Goal: Use online tool/utility: Use online tool/utility

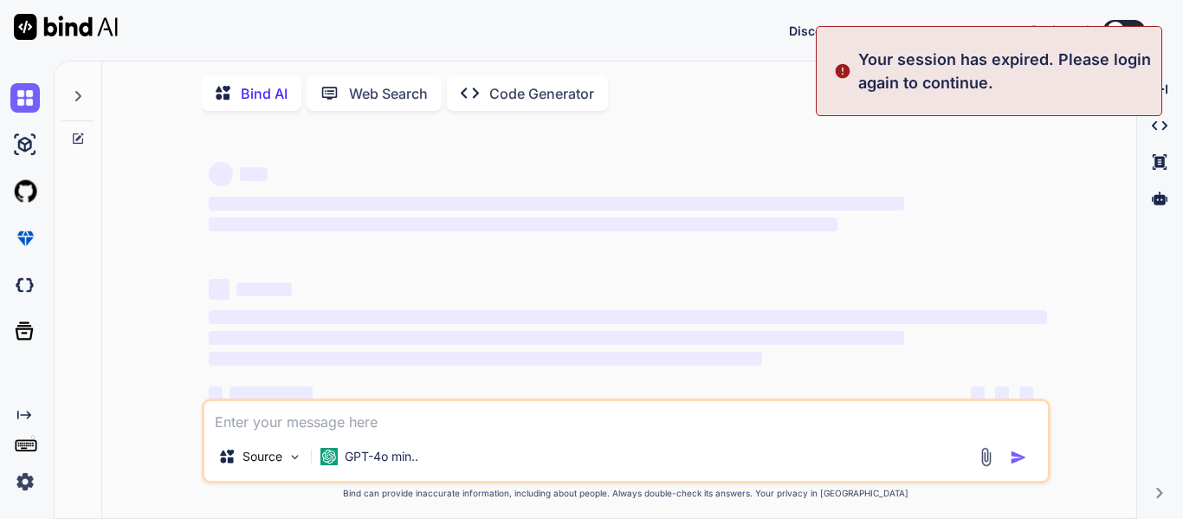
type textarea "x"
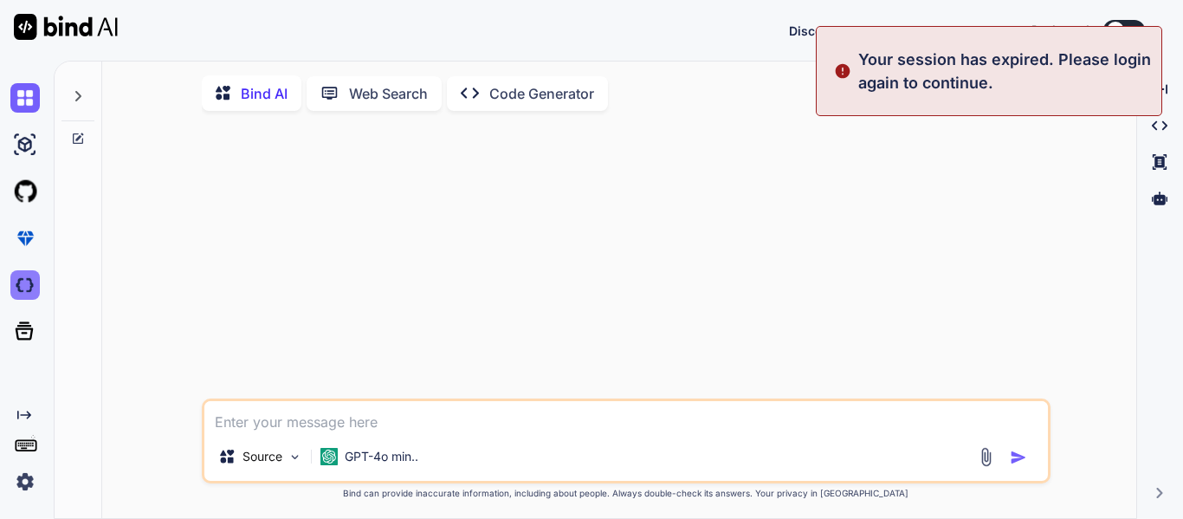
click at [26, 283] on img at bounding box center [24, 284] width 29 height 29
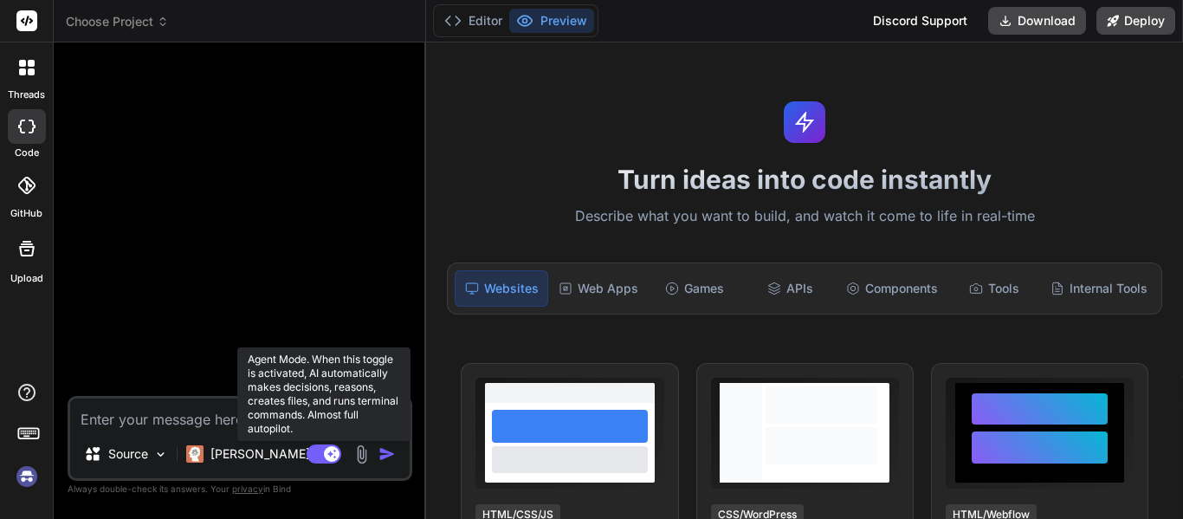
click at [328, 455] on rect at bounding box center [332, 454] width 16 height 16
type textarea "x"
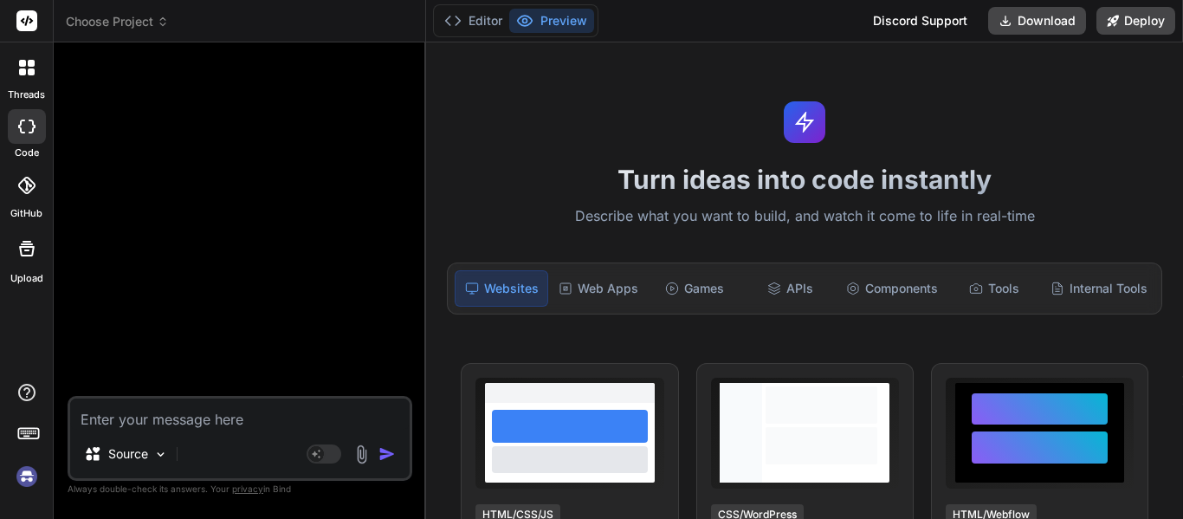
click at [191, 428] on textarea at bounding box center [240, 414] width 340 height 31
type textarea "M"
type textarea "x"
type textarea "Ma"
type textarea "x"
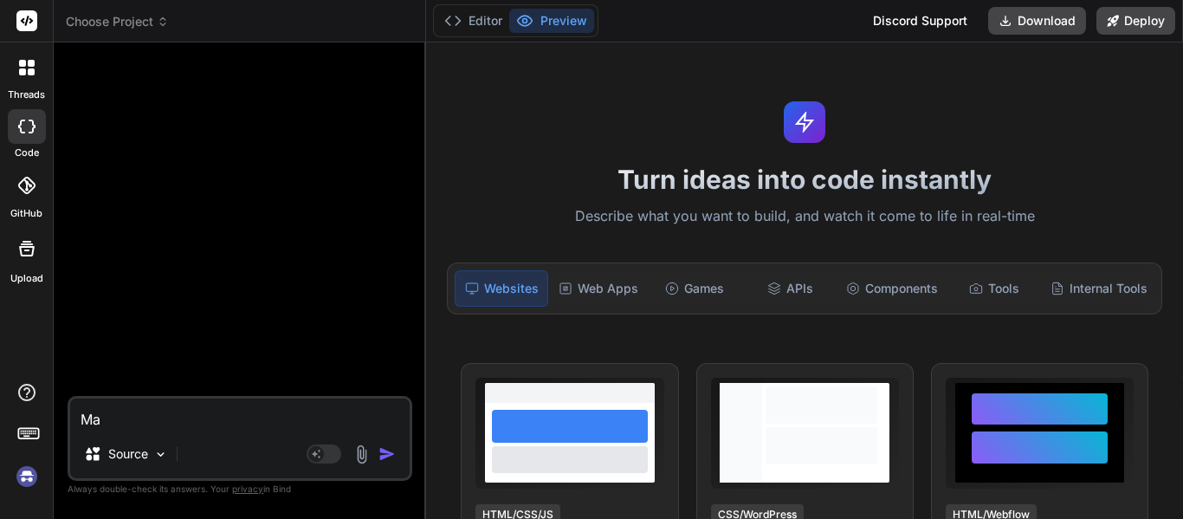
type textarea "Mak"
type textarea "x"
type textarea "Make"
type textarea "x"
type textarea "Make"
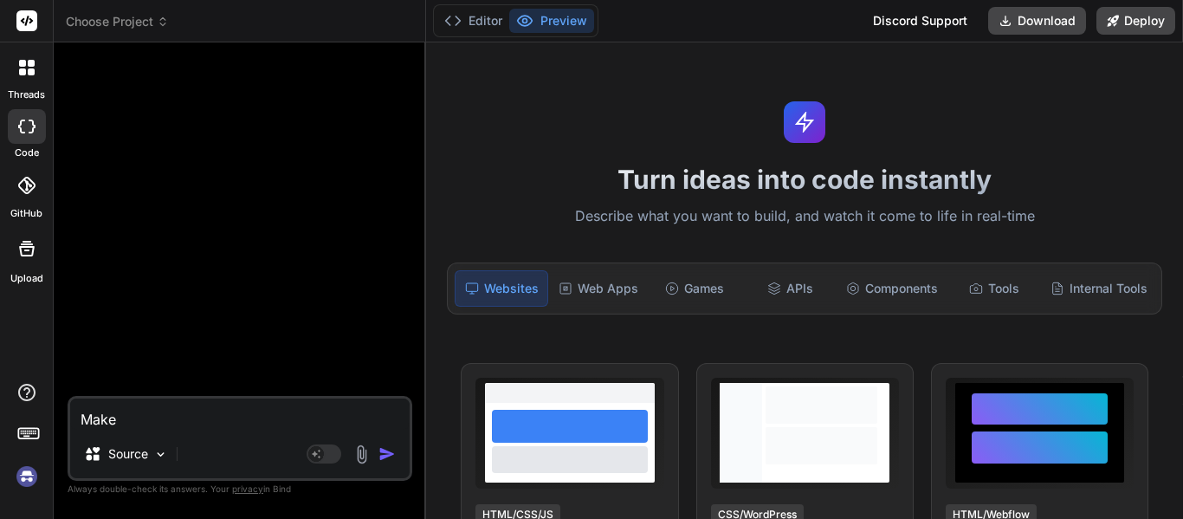
type textarea "x"
type textarea "Make m"
type textarea "x"
type textarea "Make me"
type textarea "x"
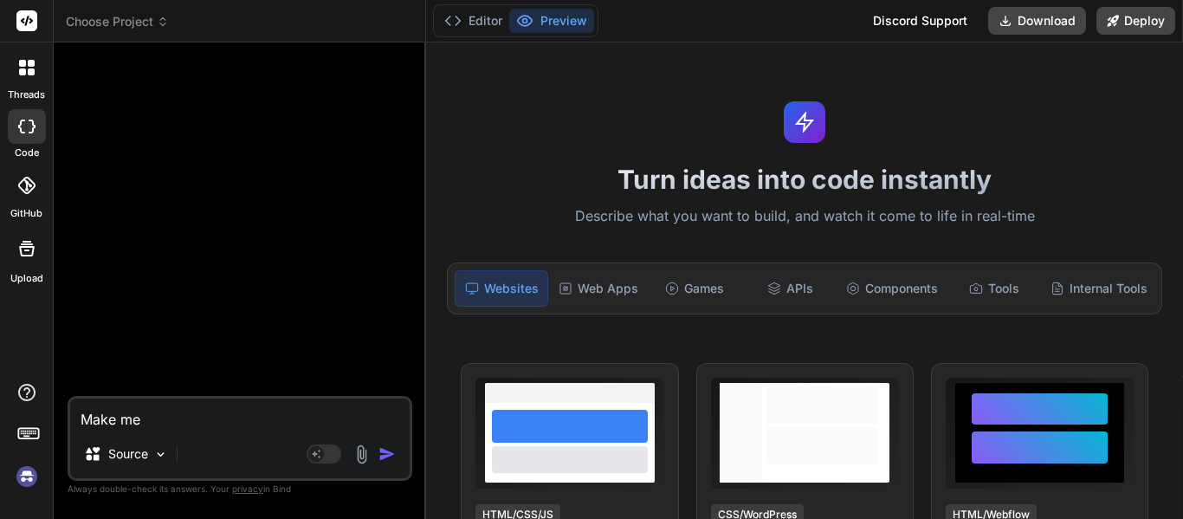
type textarea "Make me"
type textarea "x"
type textarea "Make me a"
type textarea "x"
type textarea "Make me a"
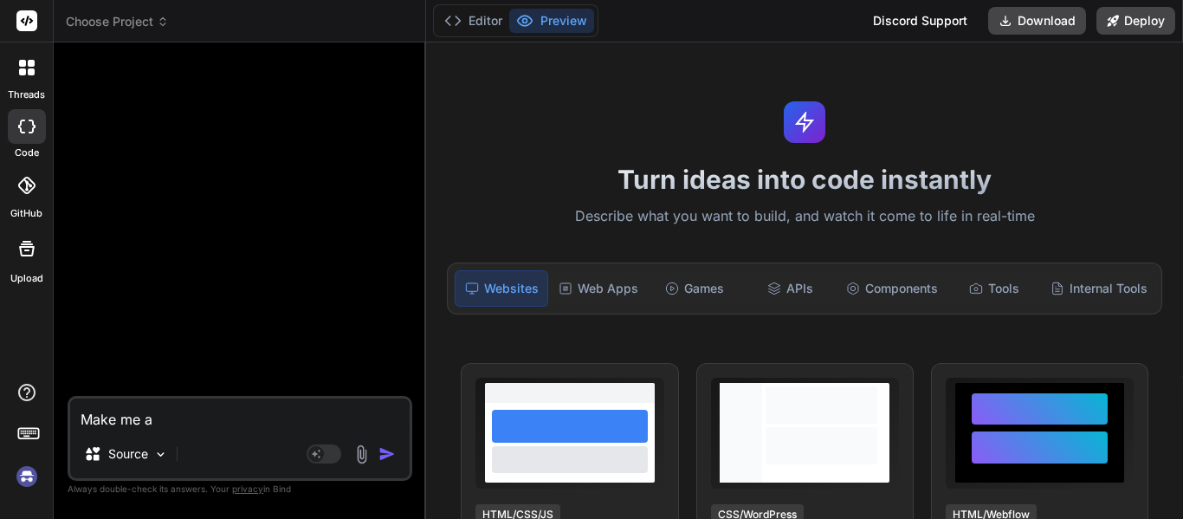
type textarea "x"
type textarea "Make me a p"
type textarea "x"
type textarea "Make me a pl"
type textarea "x"
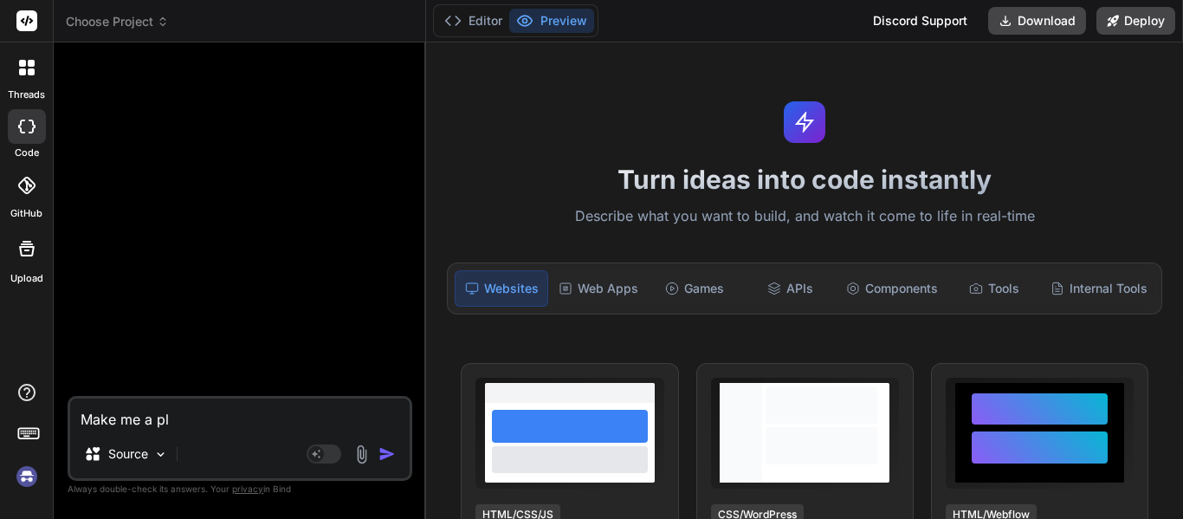
type textarea "Make me a pla"
type textarea "x"
type textarea "Make me a plac"
type textarea "x"
type textarea "Make me a place"
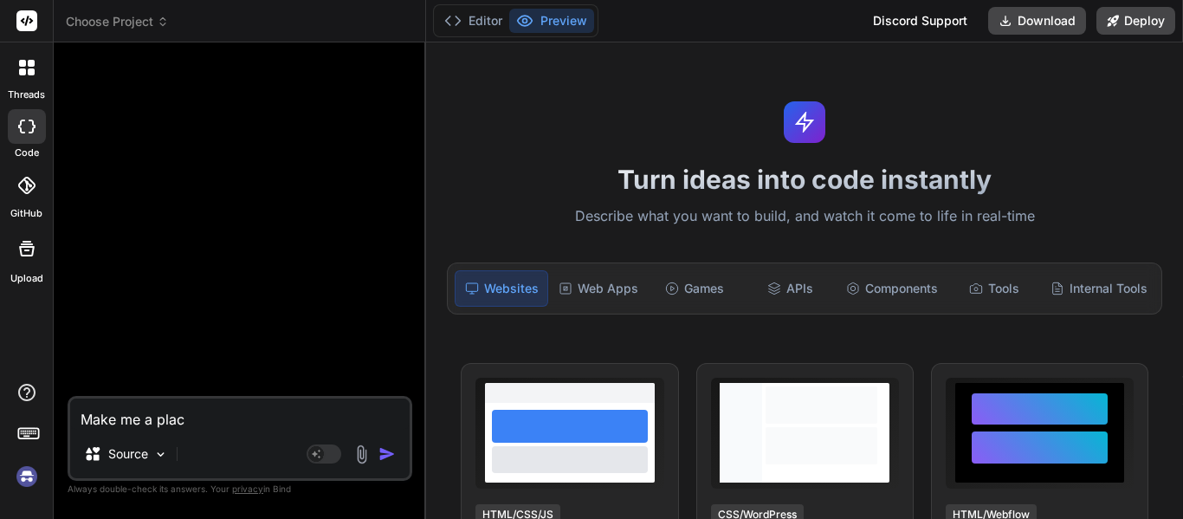
type textarea "x"
type textarea "Make me a place"
type textarea "x"
type textarea "Make me a place t"
type textarea "x"
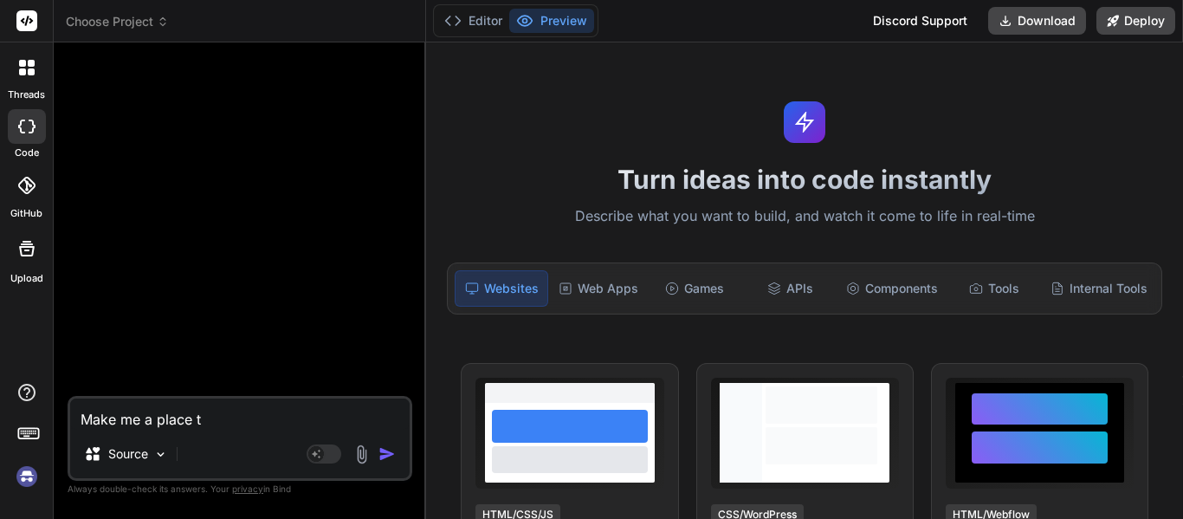
type textarea "Make me a place th"
type textarea "x"
type textarea "Make me a place tha"
type textarea "x"
type textarea "Make me a place that"
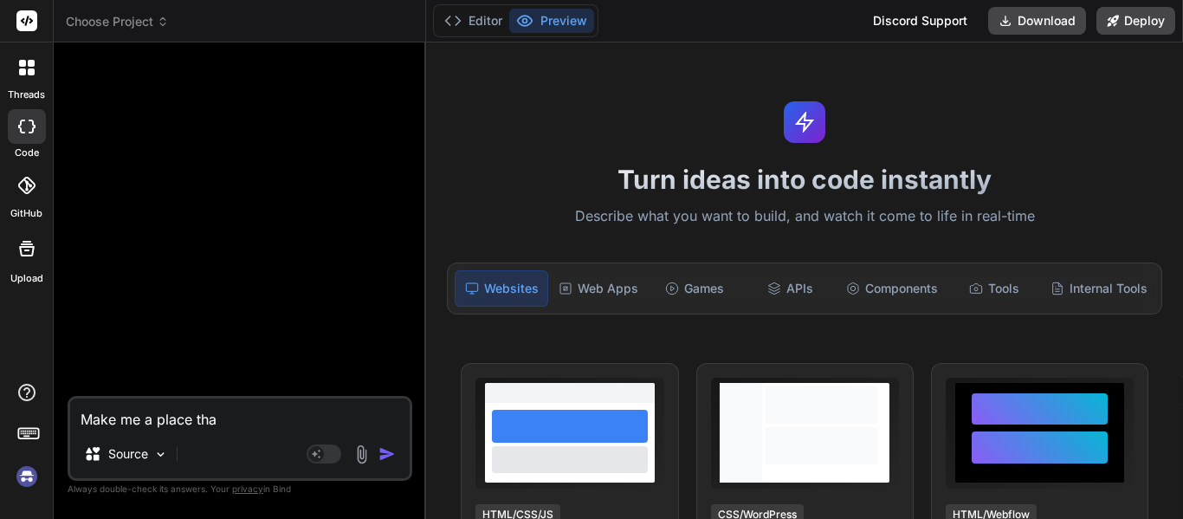
type textarea "x"
type textarea "Make me a place that"
type textarea "x"
type textarea "Make me a place that r"
type textarea "x"
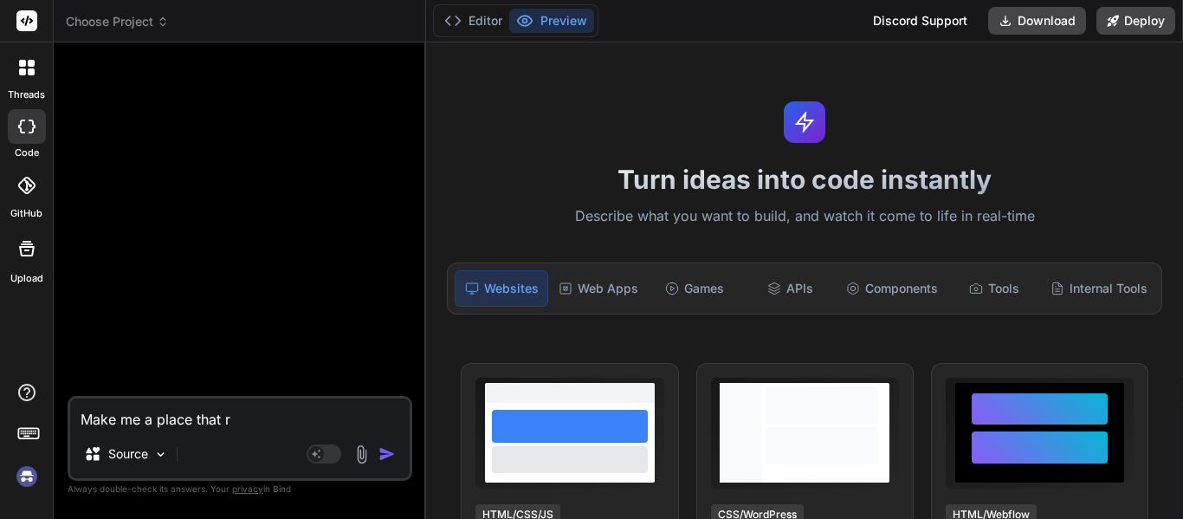
type textarea "Make me a place that"
type textarea "x"
type textarea "Make me a place that t"
type textarea "x"
type textarea "Make me a place that tr"
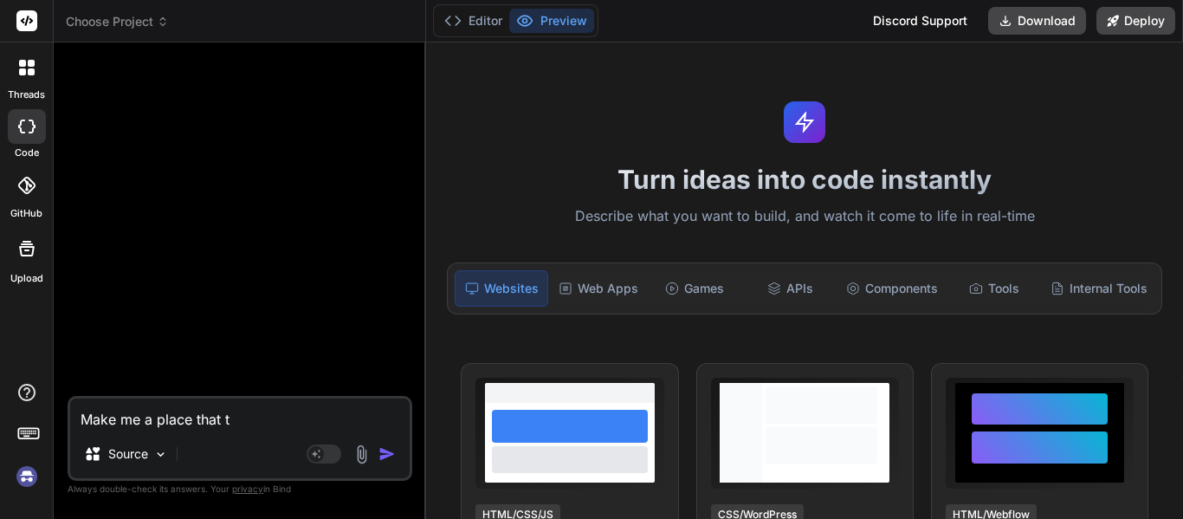
type textarea "x"
type textarea "Make me a place that tra"
type textarea "x"
type textarea "Make me a place that trac"
type textarea "x"
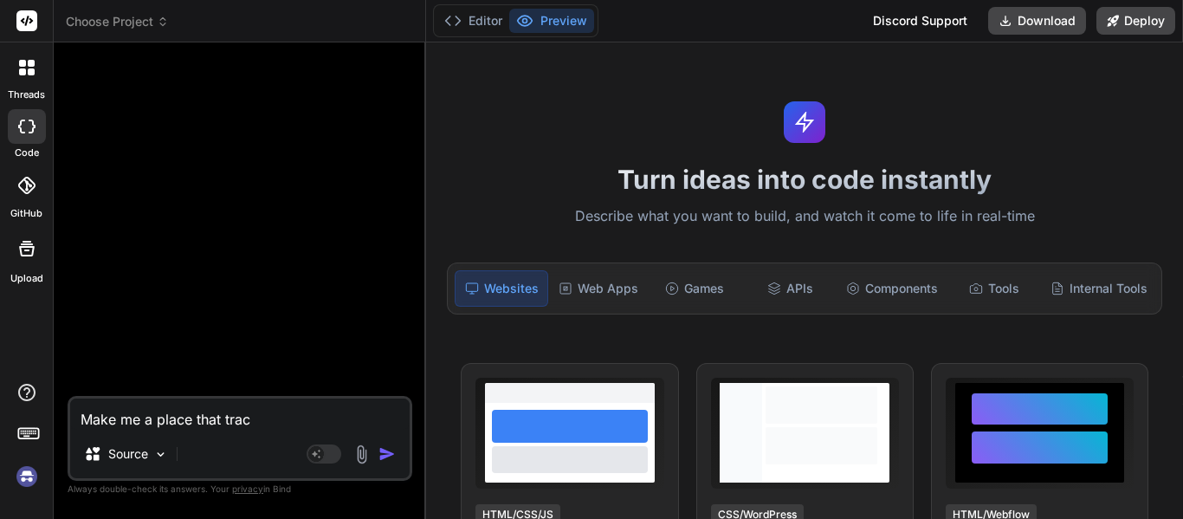
type textarea "Make me a place that track"
type textarea "x"
type textarea "Make me a place that tracks"
type textarea "x"
type textarea "Make me a place that tracks"
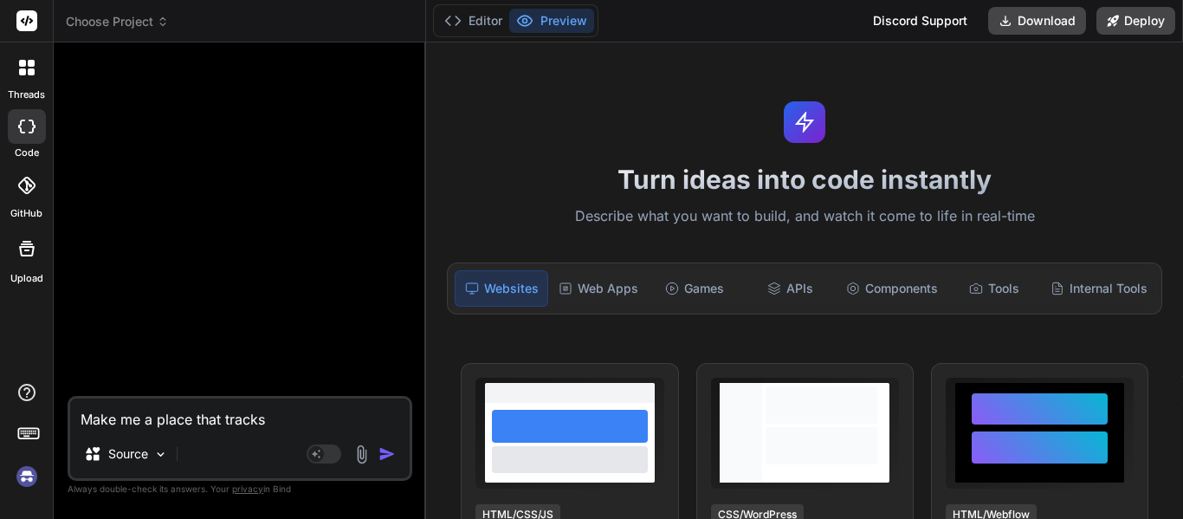
type textarea "x"
type textarea "Make me a place that tracks c"
type textarea "x"
type textarea "Make me a place that tracks ca"
type textarea "x"
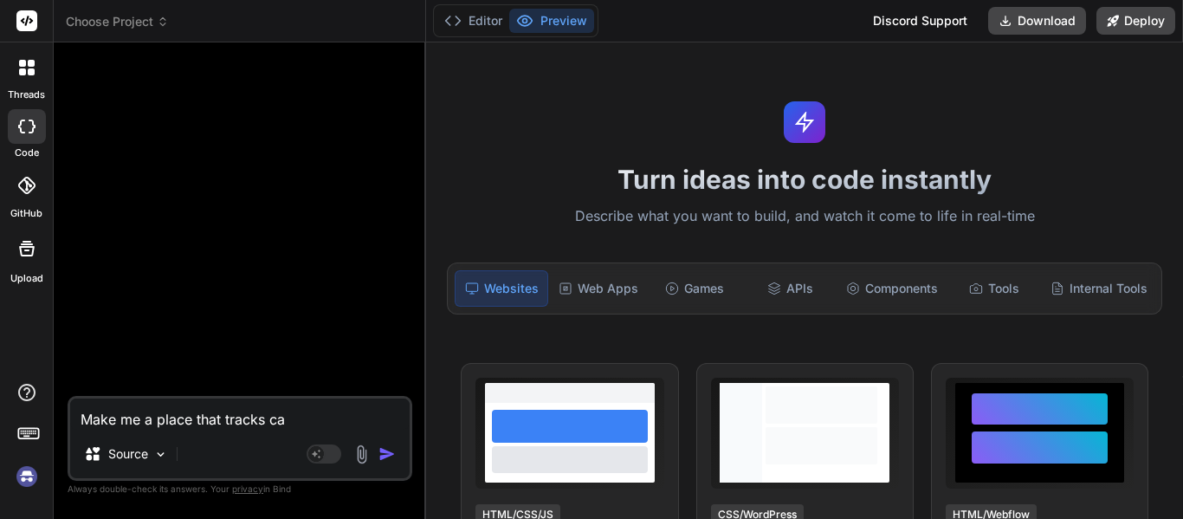
type textarea "Make me a place that tracks car"
type textarea "x"
type textarea "Make me a place that tracks card"
type textarea "x"
type textarea "Make me a place that tracks card"
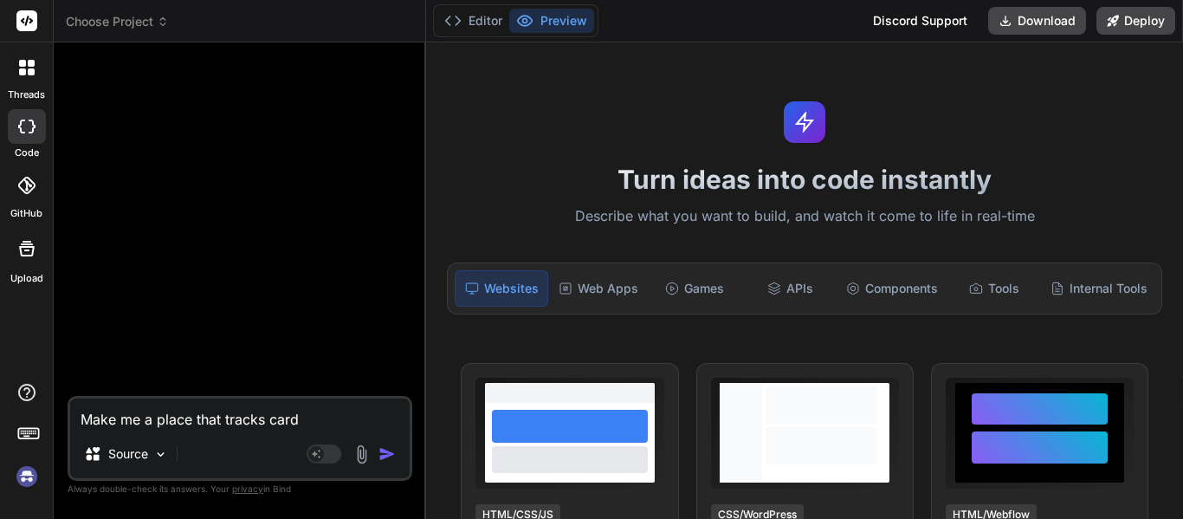
type textarea "x"
type textarea "Make me a place that tracks card p"
type textarea "x"
type textarea "Make me a place that tracks card pr"
type textarea "x"
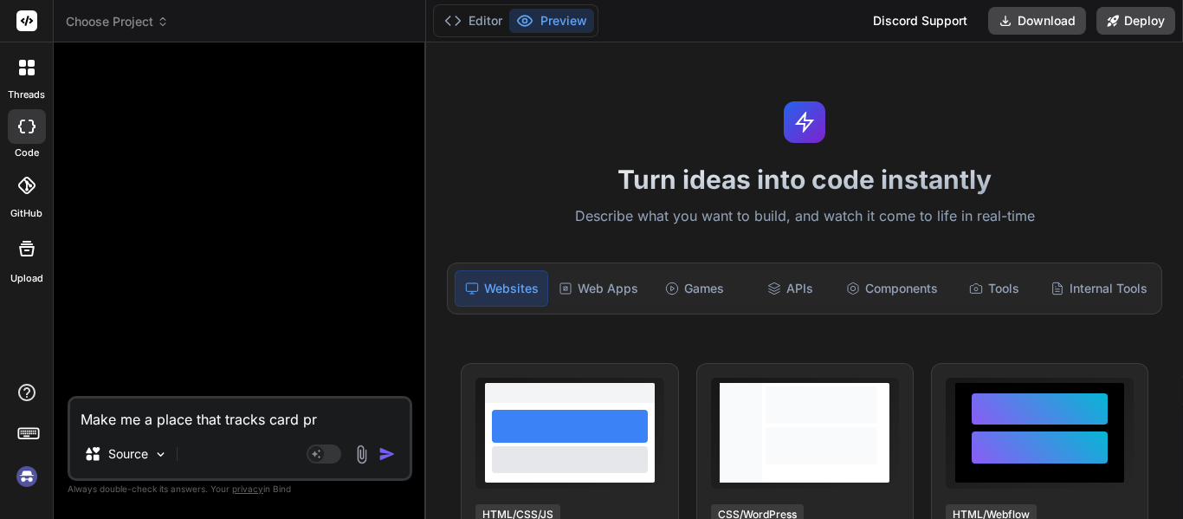
type textarea "Make me a place that tracks card pri"
type textarea "x"
type textarea "Make me a place that tracks card pric"
type textarea "x"
type textarea "Make me a place that tracks card price"
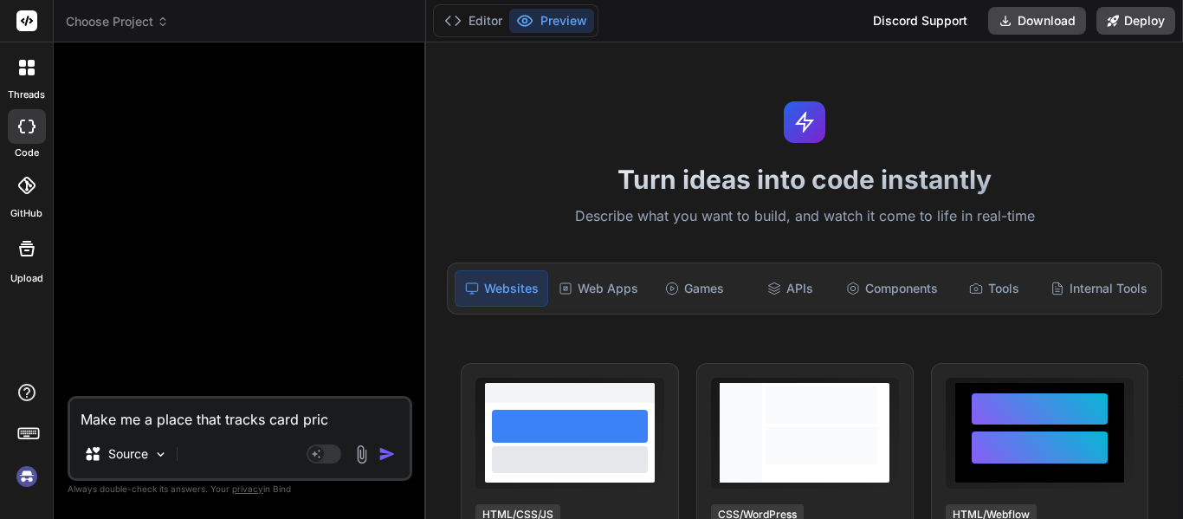
type textarea "x"
type textarea "Make me a place that tracks card prices"
type textarea "x"
type textarea "Make me a place that tracks card prices."
type textarea "x"
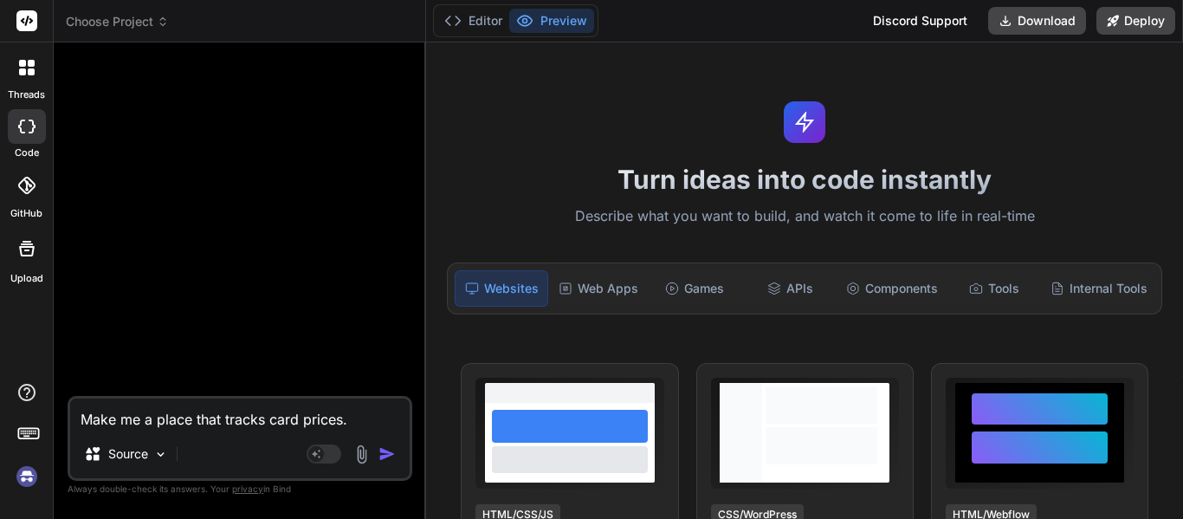
type textarea "Make me a place that tracks card prices."
type textarea "x"
type textarea "Make me a place that tracks card prices."
type textarea "x"
type textarea "Make me a place that tracks card prices"
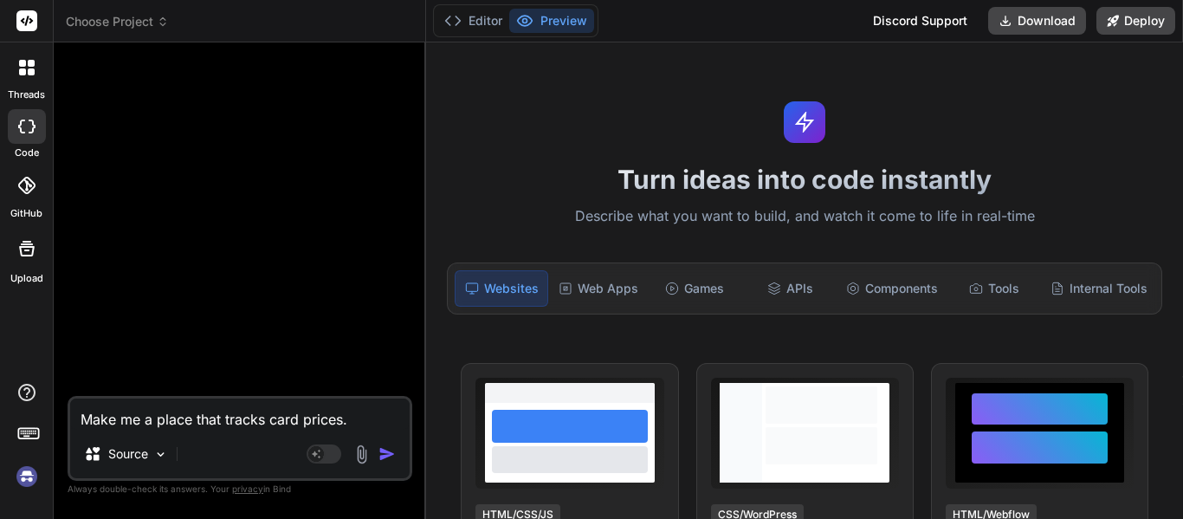
type textarea "x"
type textarea "Make me a place that tracks card prices"
type textarea "x"
type textarea "Make me a place that tracks card prices f"
type textarea "x"
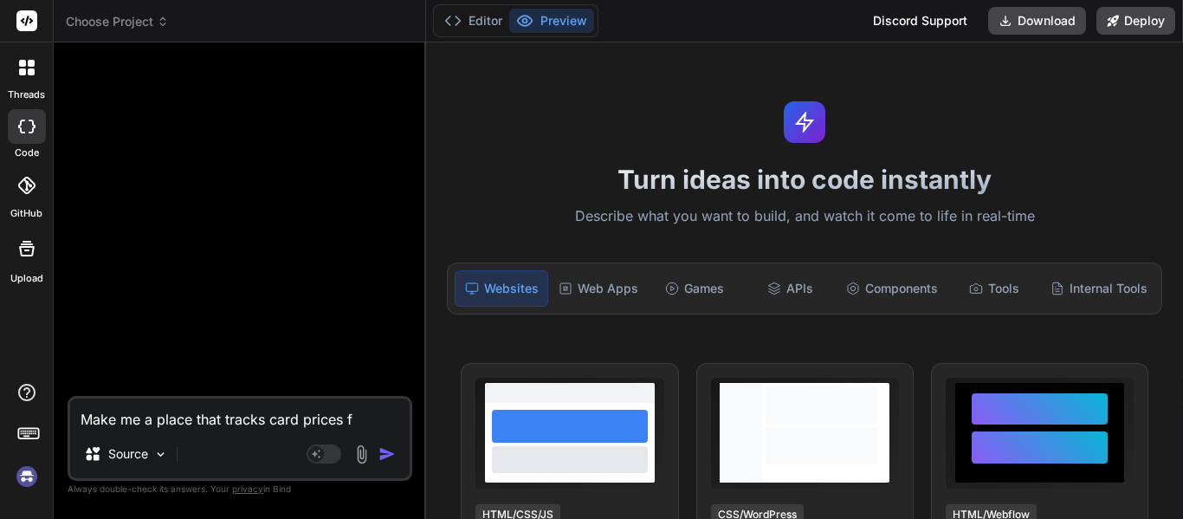
type textarea "Make me a place that tracks card prices fo"
type textarea "x"
type textarea "Make me a place that tracks card prices for"
type textarea "x"
type textarea "Make me a place that tracks card prices for"
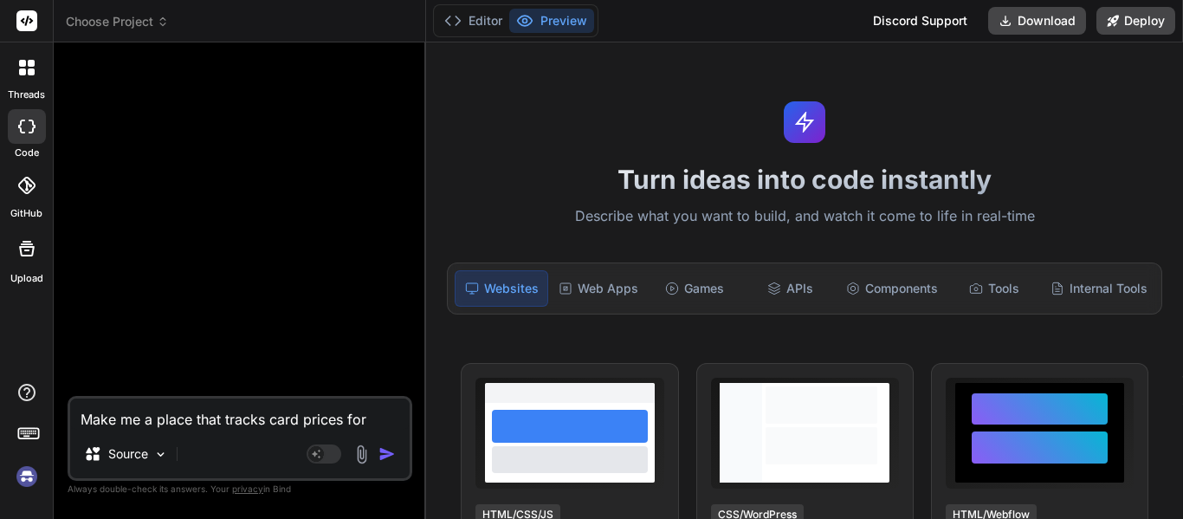
type textarea "x"
type textarea "Make me a place that tracks card prices for L"
type textarea "x"
type textarea "Make me a place that tracks card prices for Lo"
type textarea "x"
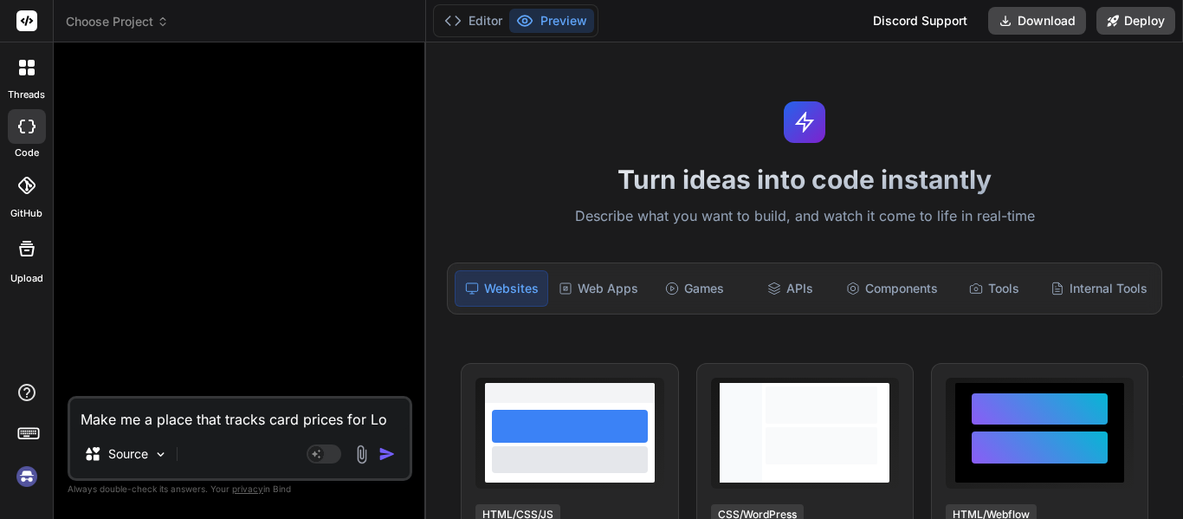
type textarea "Make me a place that tracks card prices for Lor"
type textarea "x"
type textarea "Make me a place that tracks card prices for Lorc"
type textarea "x"
type textarea "Make me a place that tracks card prices for Lorca"
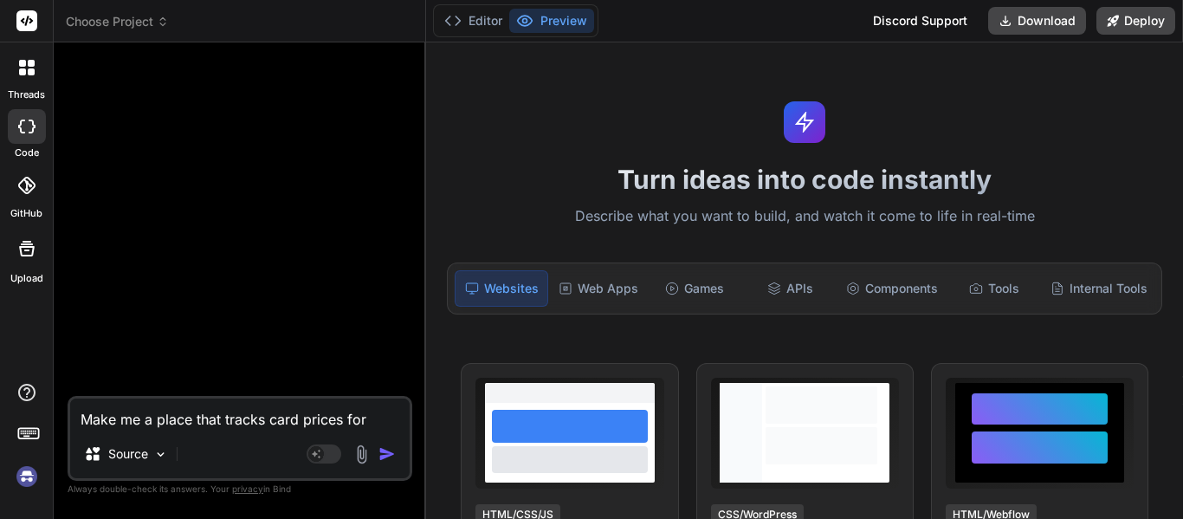
type textarea "x"
type textarea "Make me a place that tracks card prices for Lorcan"
type textarea "x"
type textarea "Make me a place that tracks card prices for Lorcana"
type textarea "x"
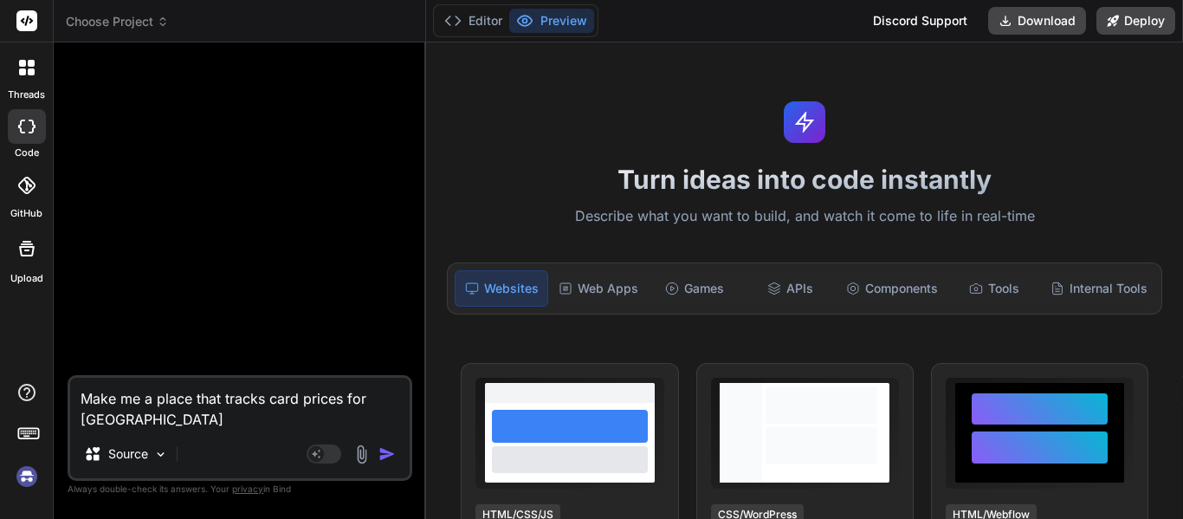
type textarea "Make me a place that tracks card prices for Lorcana."
type textarea "x"
type textarea "Make me a place that tracks card prices for Lorcana."
click at [386, 455] on img "button" at bounding box center [387, 453] width 17 height 17
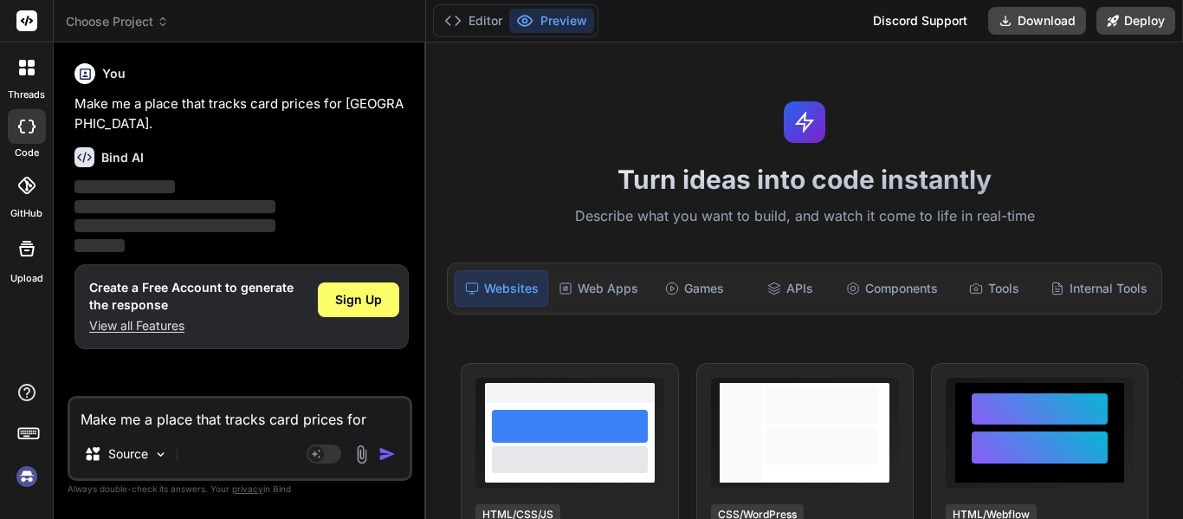
click at [386, 455] on img "button" at bounding box center [387, 453] width 17 height 17
click at [25, 481] on img at bounding box center [26, 476] width 29 height 29
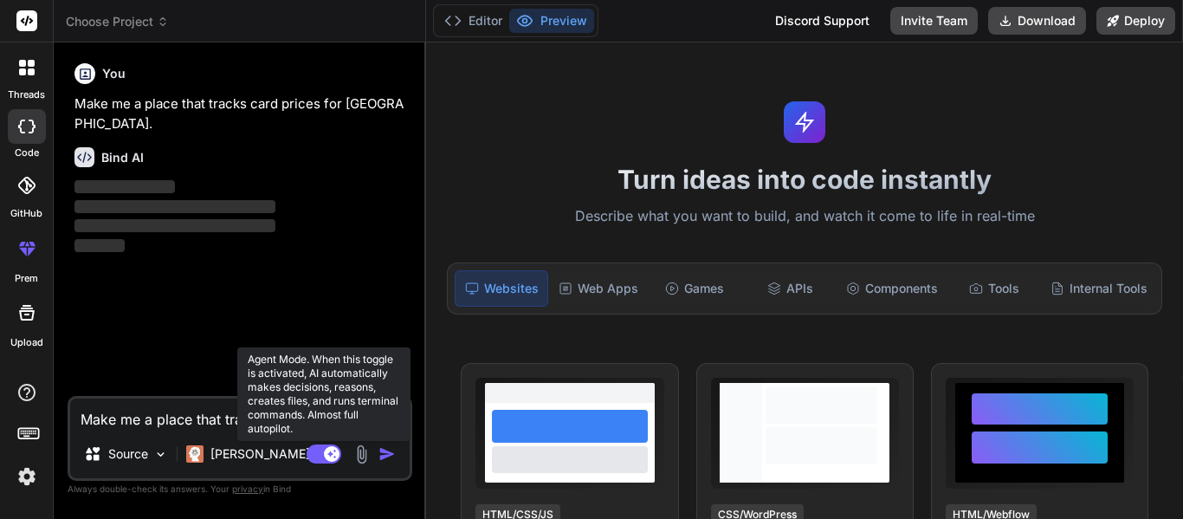
click at [314, 457] on rect at bounding box center [324, 453] width 35 height 19
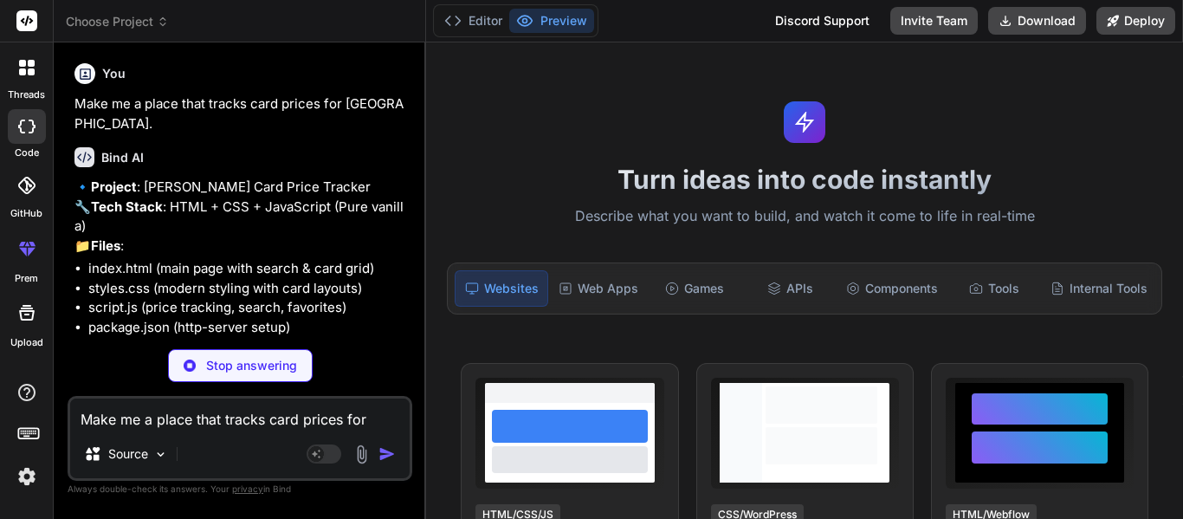
type textarea "x"
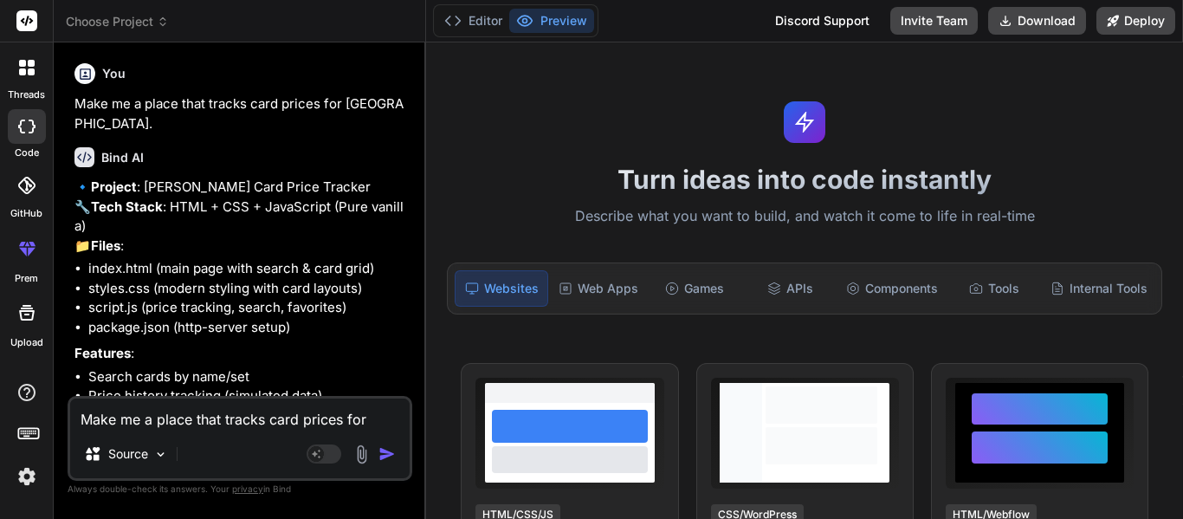
scroll to position [118, 0]
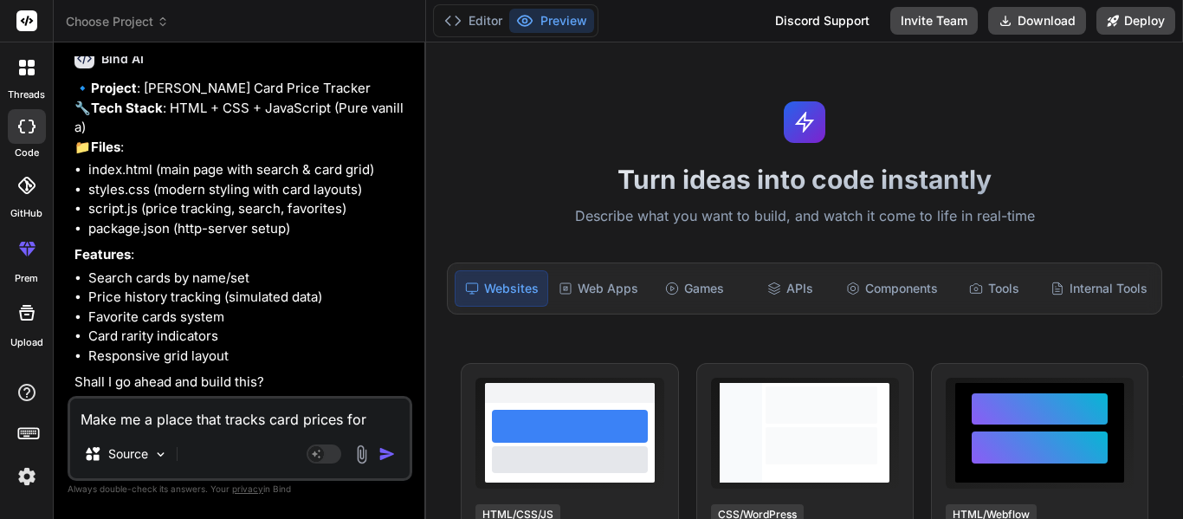
click at [247, 412] on textarea "Make me a place that tracks card prices for Lorcana." at bounding box center [240, 414] width 340 height 31
type textarea "Y"
type textarea "x"
type textarea "Ye"
type textarea "x"
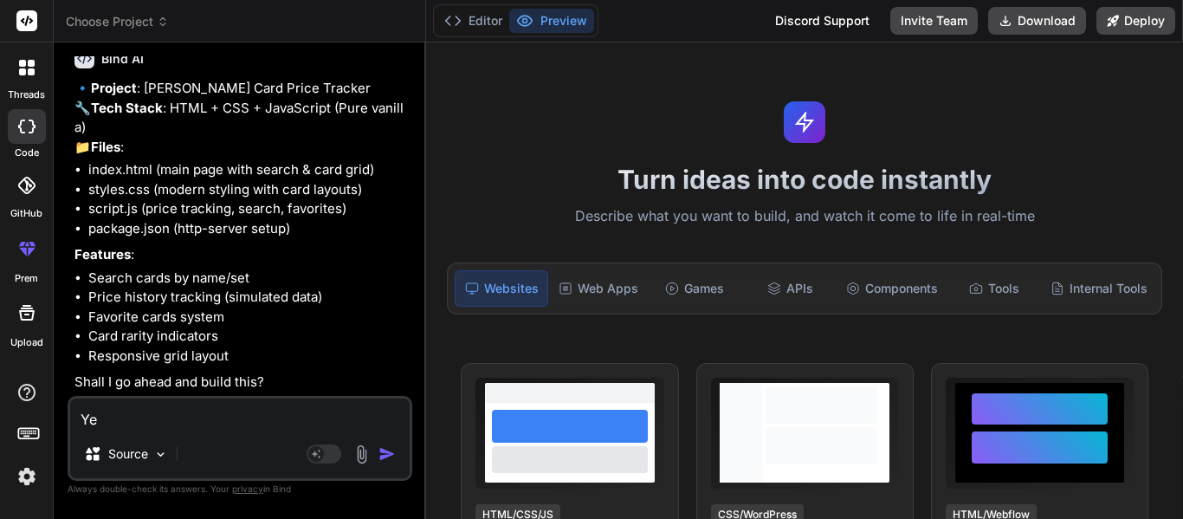
type textarea "Yes"
type textarea "x"
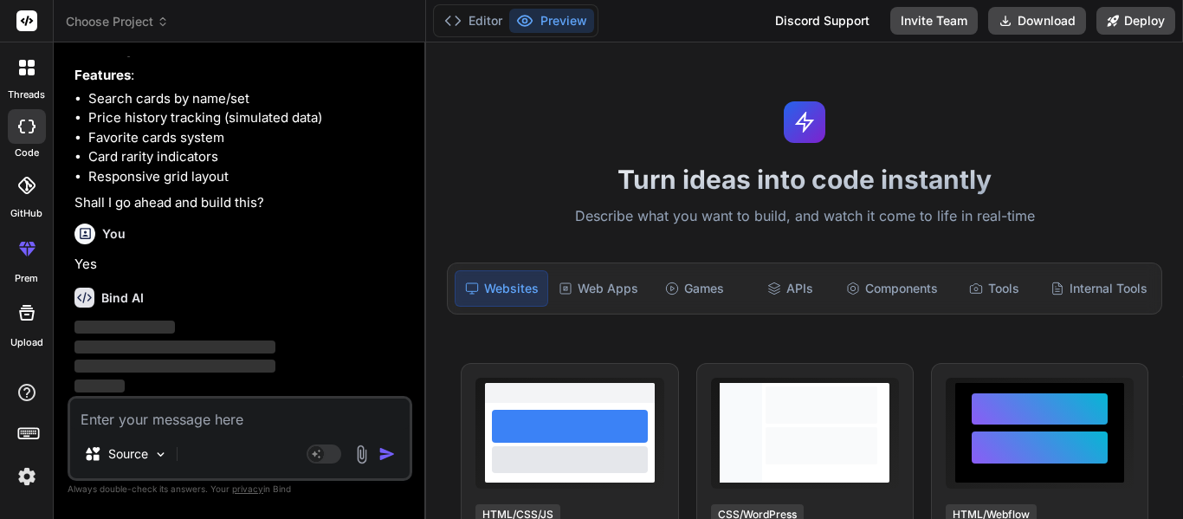
scroll to position [298, 0]
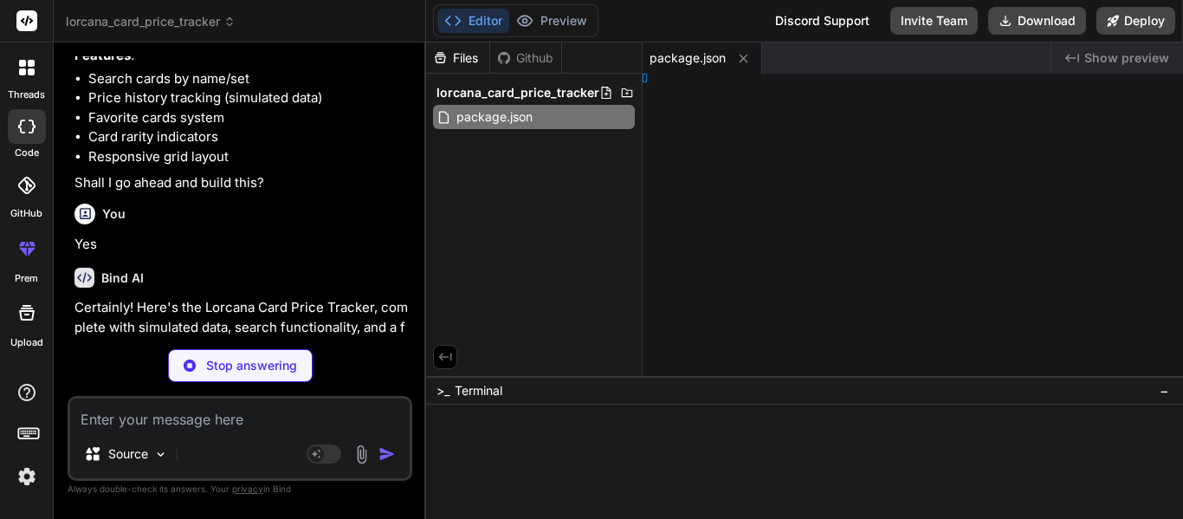
type textarea "x"
type textarea "l>"
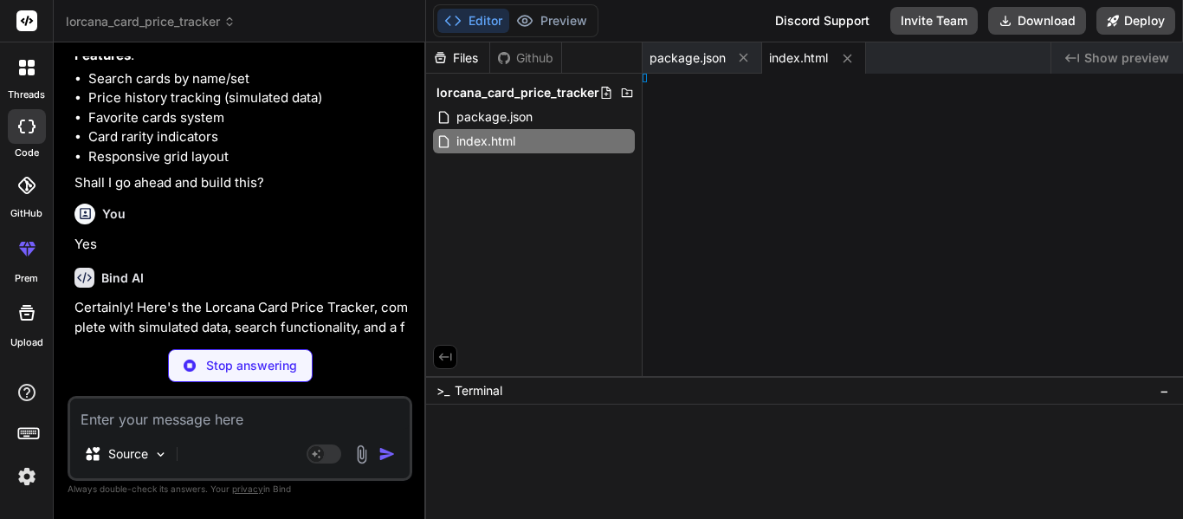
type textarea "x"
type textarea "</html>"
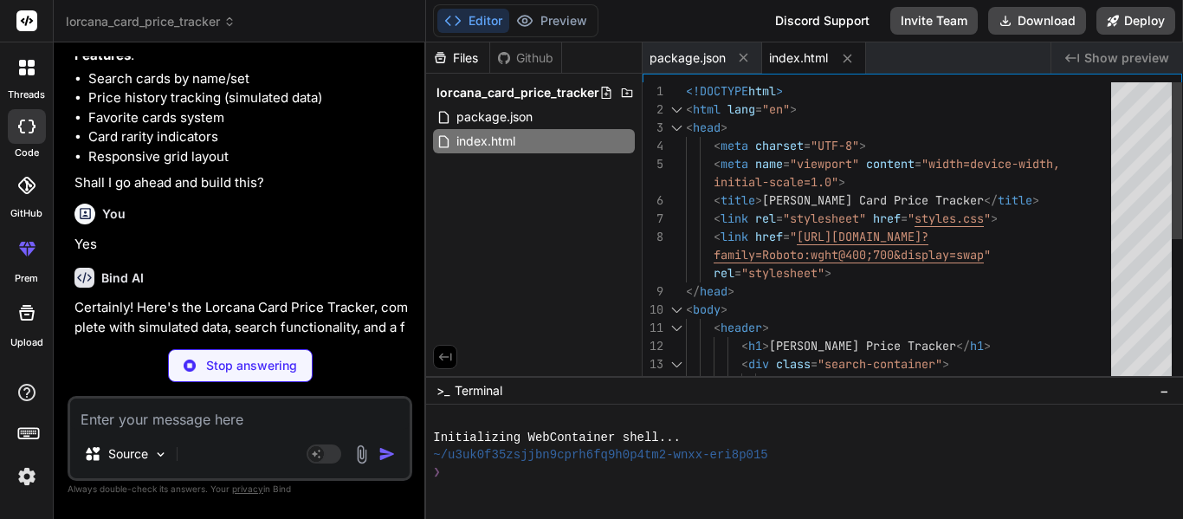
type textarea "x"
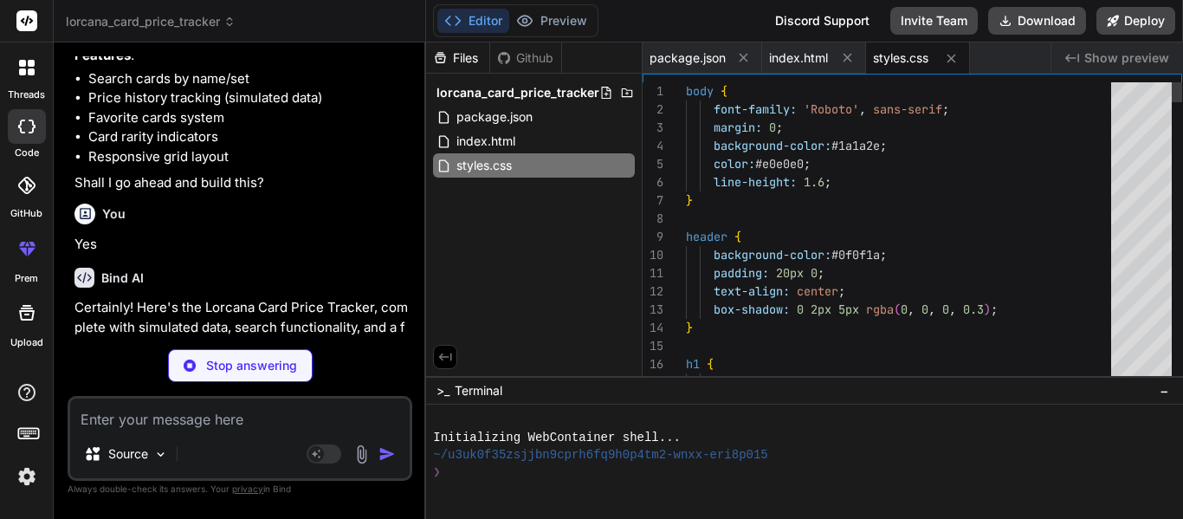
type textarea "} .card-title { font-size: 1.2em; } .card-price { font-size: 1.1em; } }"
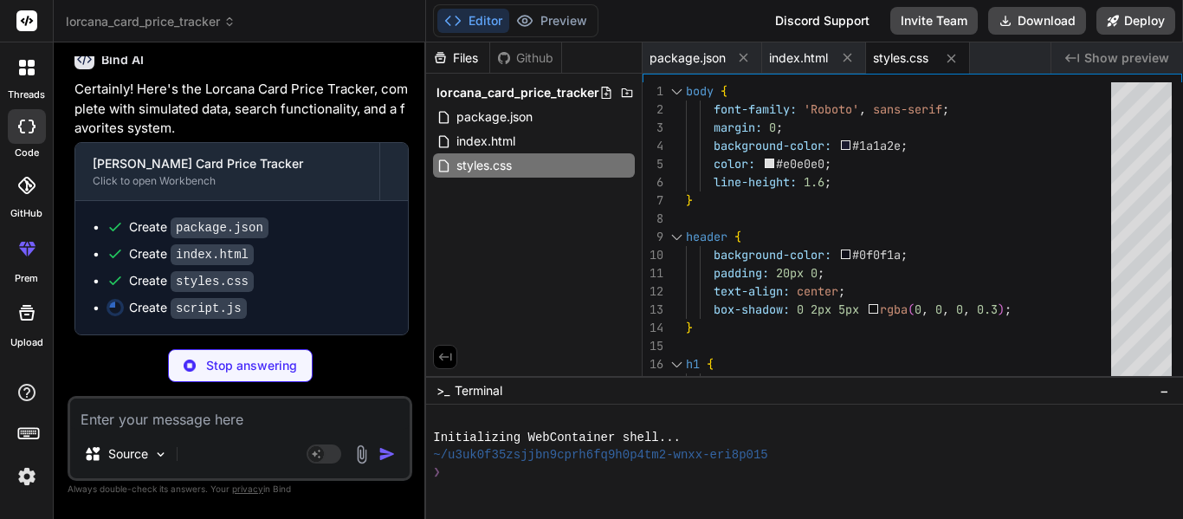
type textarea "x"
type textarea "displayCards(allCards); });"
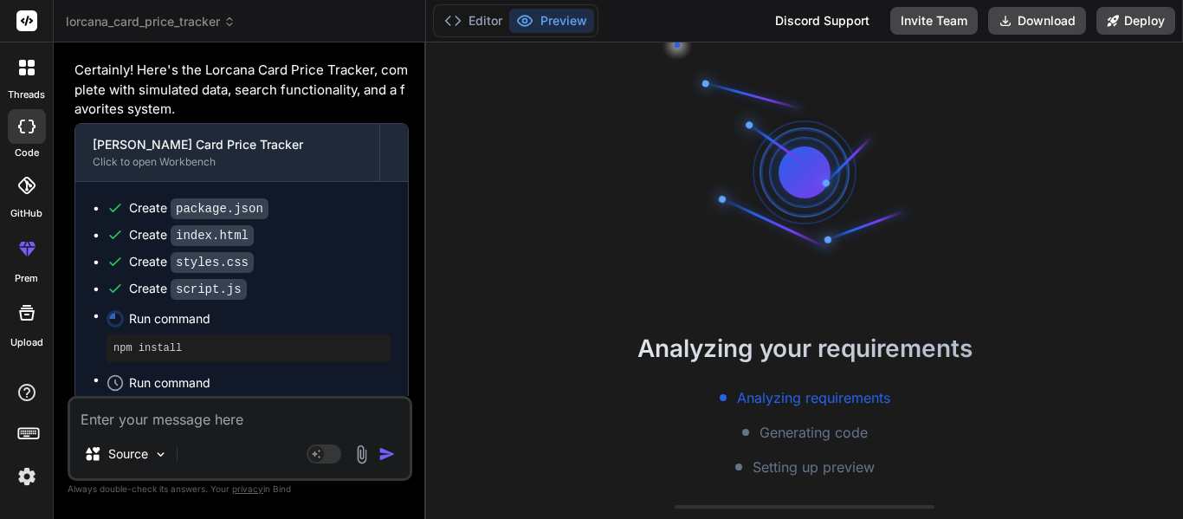
scroll to position [191, 0]
type textarea "x"
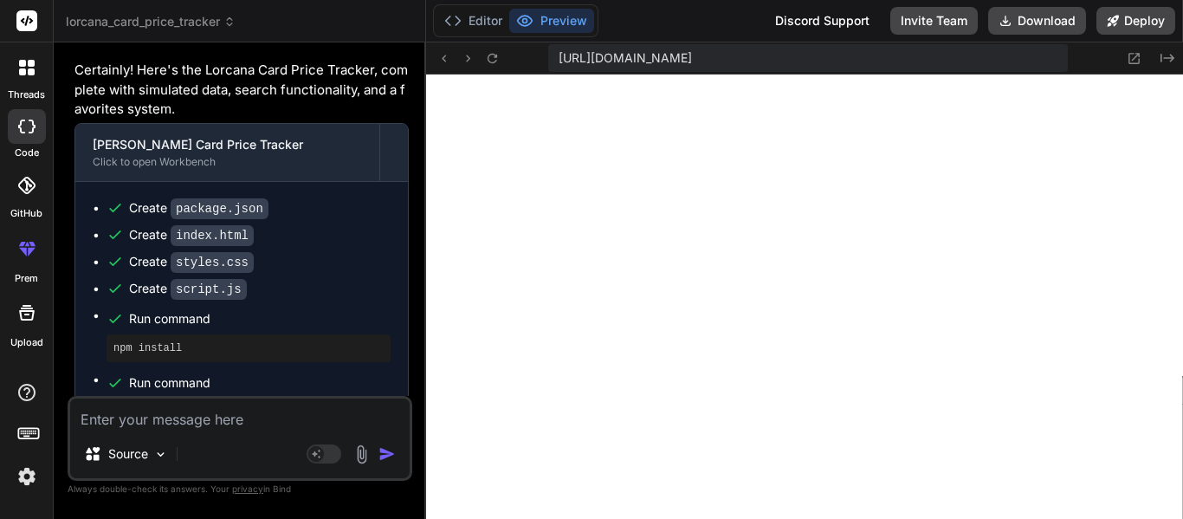
scroll to position [901, 0]
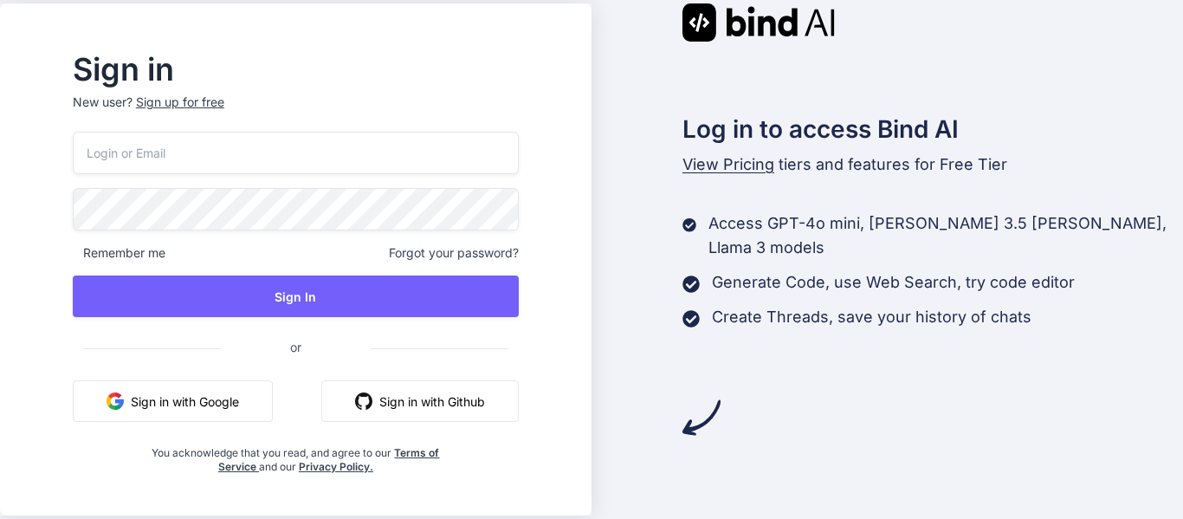
click at [414, 408] on button "Sign in with Github" at bounding box center [420, 401] width 198 height 42
